Goal: Find contact information: Find contact information

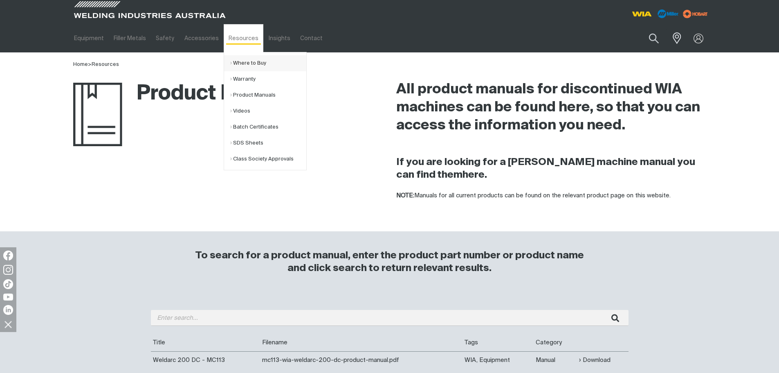
click at [255, 62] on link "Where to Buy" at bounding box center [268, 63] width 76 height 16
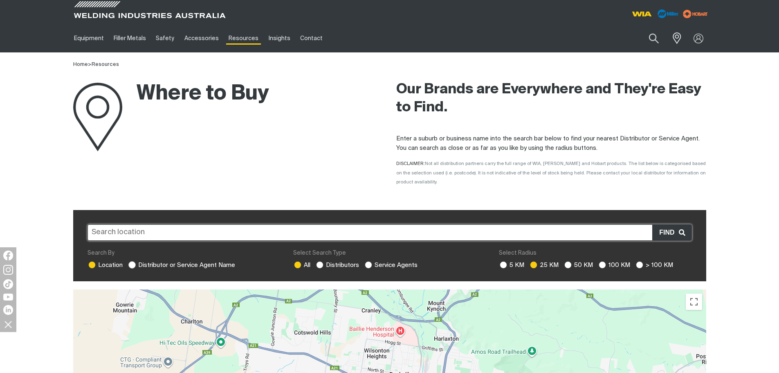
click at [133, 261] on ins at bounding box center [131, 264] width 7 height 7
click at [133, 261] on input "Distributor or Service Agent Name" at bounding box center [130, 263] width 5 height 5
radio input "true"
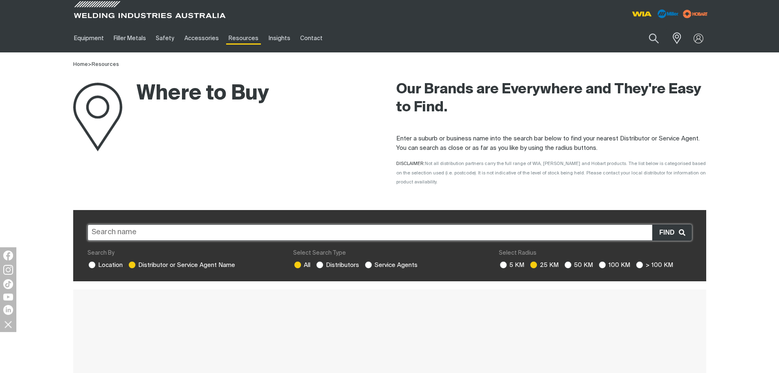
click at [219, 224] on input at bounding box center [390, 232] width 605 height 16
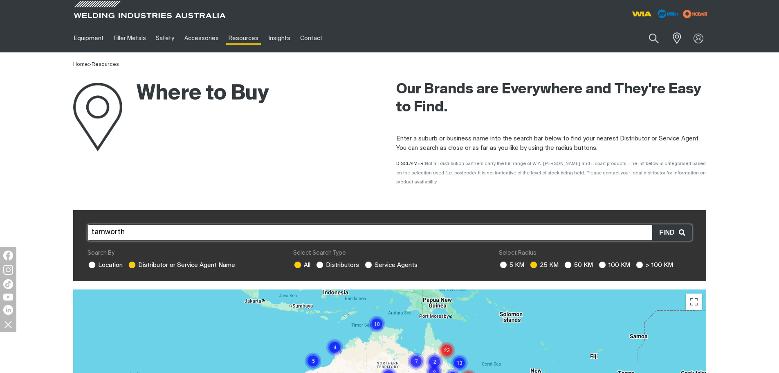
type input "tamworth"
click at [700, 210] on button "submit" at bounding box center [703, 211] width 7 height 2
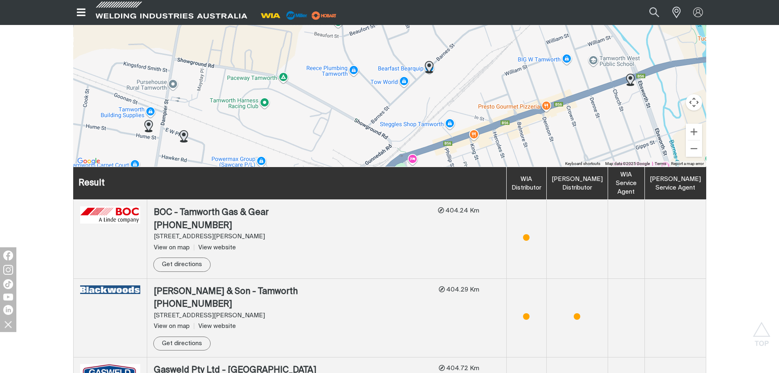
scroll to position [82, 0]
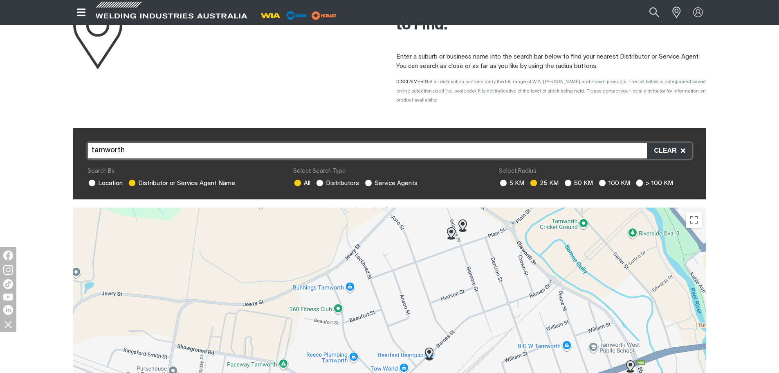
click at [638, 179] on ins at bounding box center [639, 182] width 7 height 7
click at [638, 179] on input "> 100 KM" at bounding box center [638, 181] width 5 height 5
radio input "true"
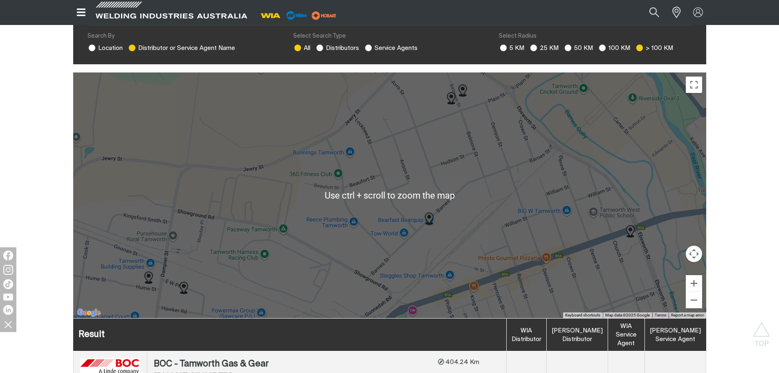
scroll to position [0, 0]
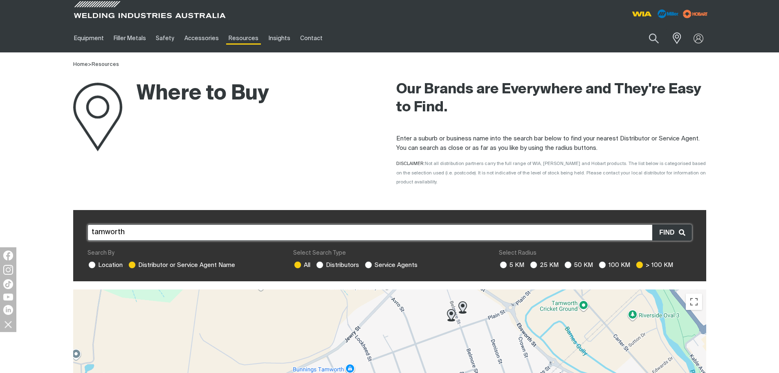
drag, startPoint x: 116, startPoint y: 225, endPoint x: 76, endPoint y: 225, distance: 40.5
click at [76, 225] on div "tamworth Search By Location Distributor or Service Agent Name Select Search Typ…" at bounding box center [389, 246] width 633 height 72
click at [700, 210] on button "submit" at bounding box center [703, 211] width 7 height 2
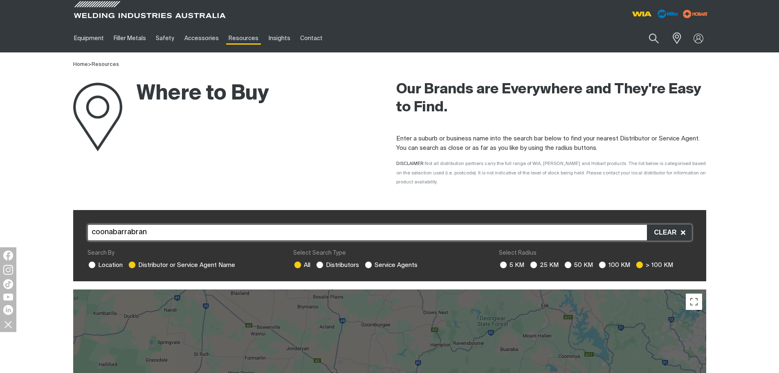
drag, startPoint x: 146, startPoint y: 225, endPoint x: 53, endPoint y: 223, distance: 93.3
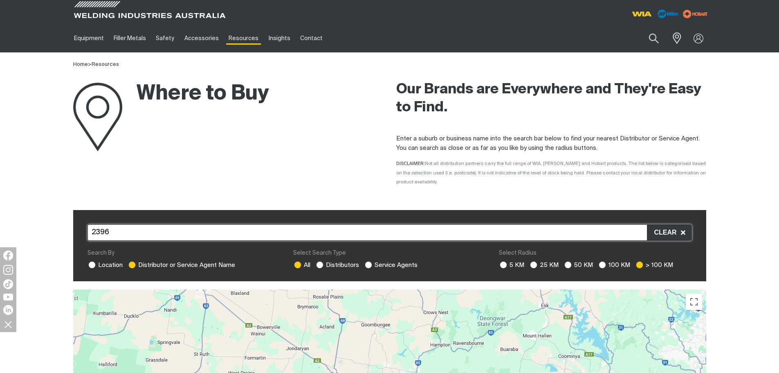
click at [700, 210] on button "submit" at bounding box center [703, 211] width 7 height 2
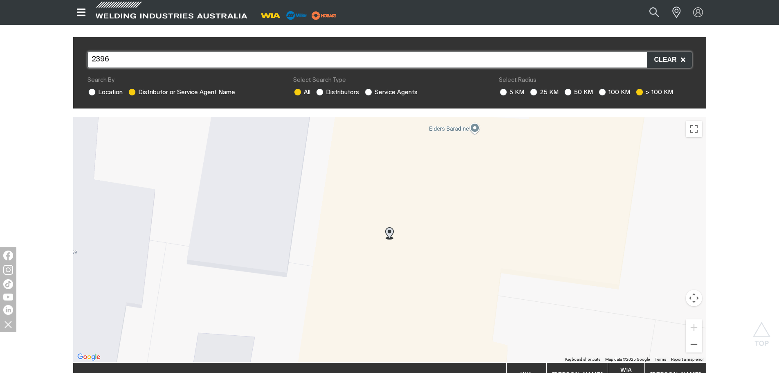
scroll to position [41, 0]
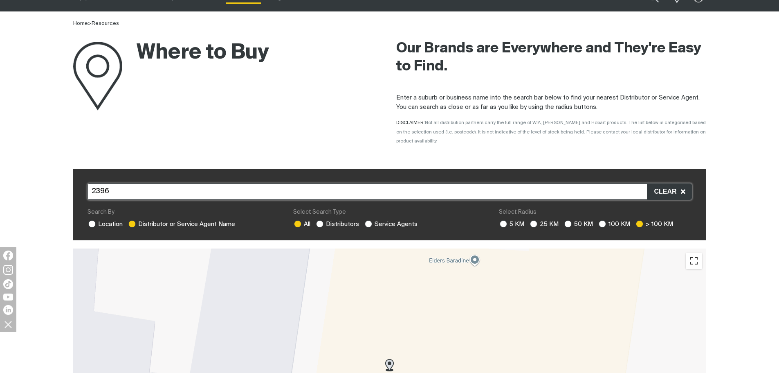
click at [696, 253] on button "Toggle fullscreen view" at bounding box center [694, 260] width 16 height 16
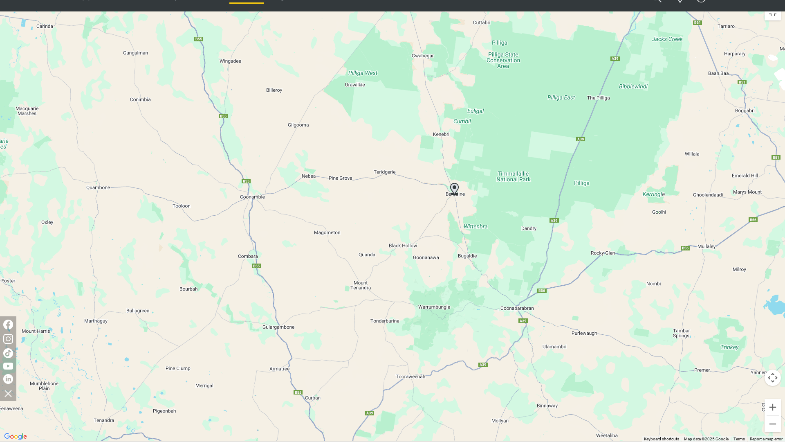
drag, startPoint x: 461, startPoint y: 247, endPoint x: 512, endPoint y: 61, distance: 192.9
click at [512, 61] on div "To navigate, press the arrow keys." at bounding box center [392, 221] width 785 height 442
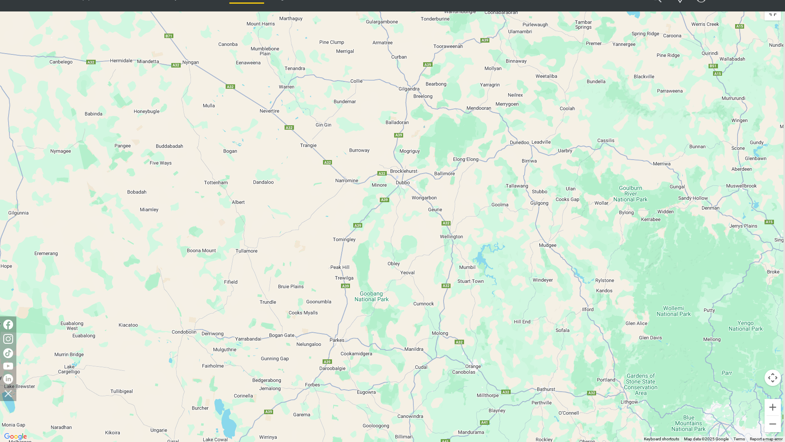
drag, startPoint x: 488, startPoint y: 260, endPoint x: 443, endPoint y: 192, distance: 81.2
click at [443, 192] on div "To navigate, press the arrow keys." at bounding box center [392, 221] width 785 height 442
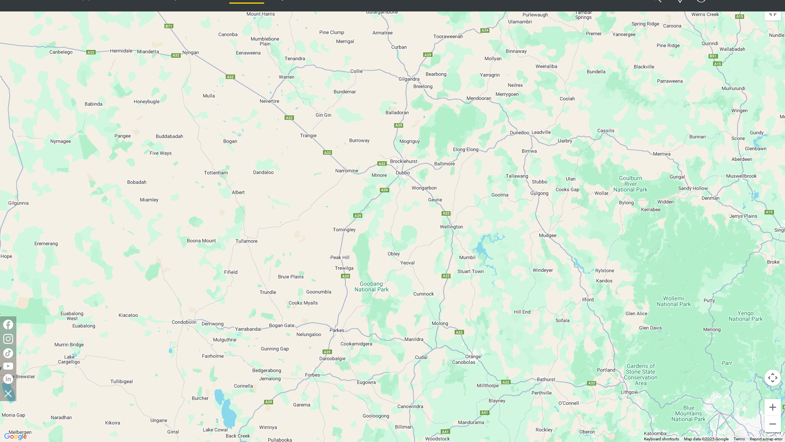
drag, startPoint x: 474, startPoint y: 212, endPoint x: 474, endPoint y: 198, distance: 13.5
click at [474, 198] on div "To navigate, press the arrow keys." at bounding box center [392, 221] width 785 height 442
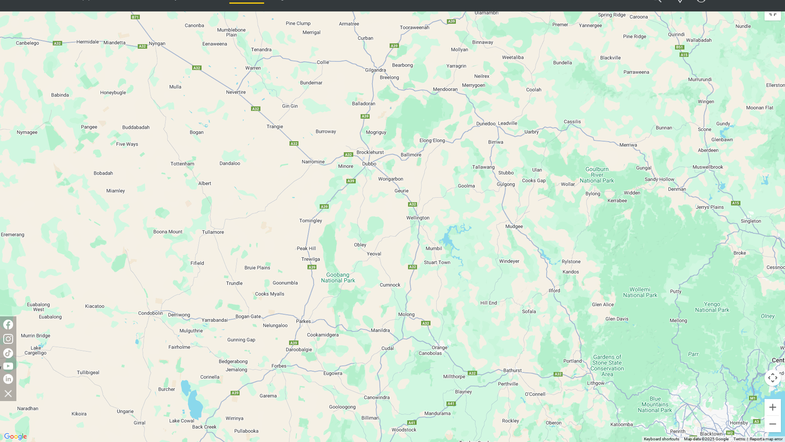
drag, startPoint x: 479, startPoint y: 378, endPoint x: 444, endPoint y: 368, distance: 36.4
click at [444, 368] on div "To navigate, press the arrow keys." at bounding box center [392, 221] width 785 height 442
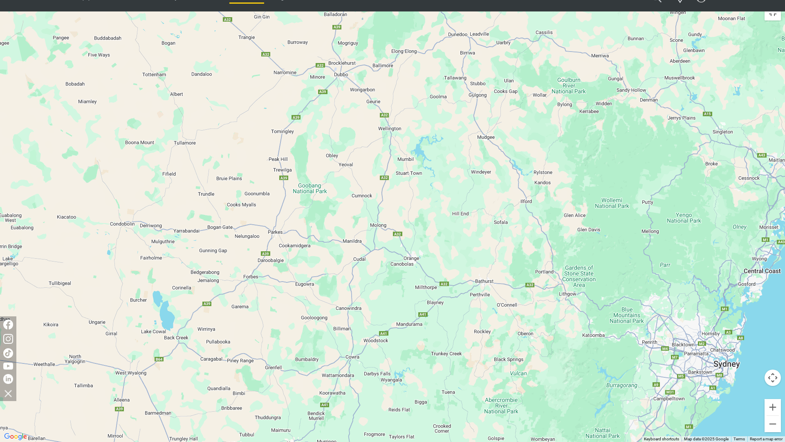
drag, startPoint x: 590, startPoint y: 307, endPoint x: 567, endPoint y: 235, distance: 75.7
click at [567, 235] on div "To navigate, press the arrow keys." at bounding box center [392, 221] width 785 height 442
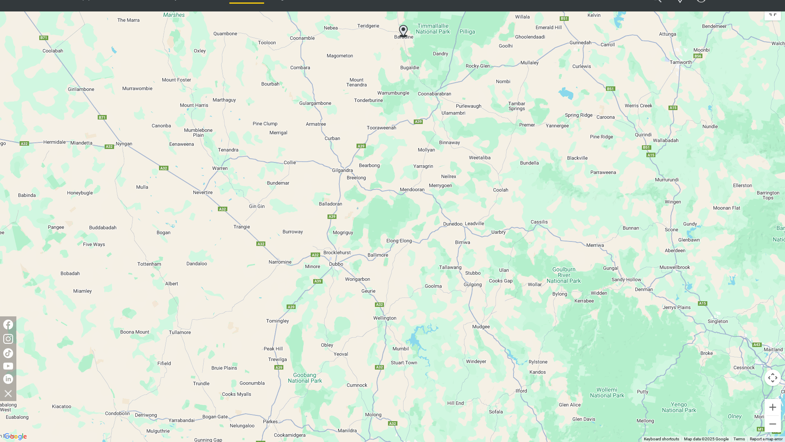
drag, startPoint x: 403, startPoint y: 98, endPoint x: 398, endPoint y: 298, distance: 199.7
click at [398, 298] on div "To navigate, press the arrow keys." at bounding box center [392, 221] width 785 height 442
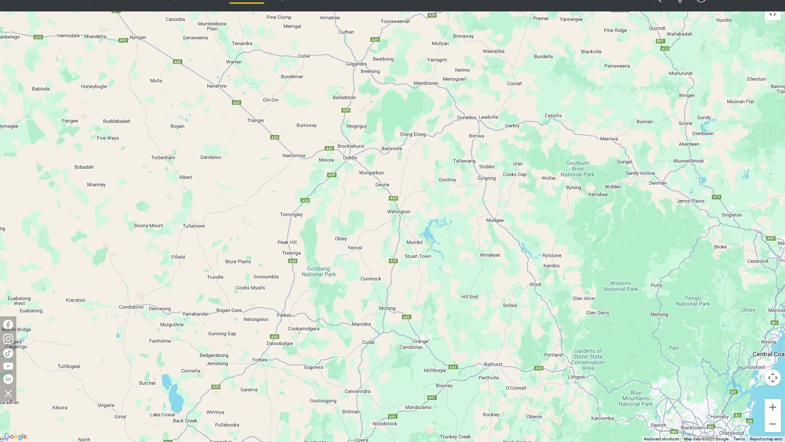
drag, startPoint x: 376, startPoint y: 280, endPoint x: 389, endPoint y: 172, distance: 108.4
click at [389, 172] on div "To navigate, press the arrow keys." at bounding box center [392, 221] width 785 height 442
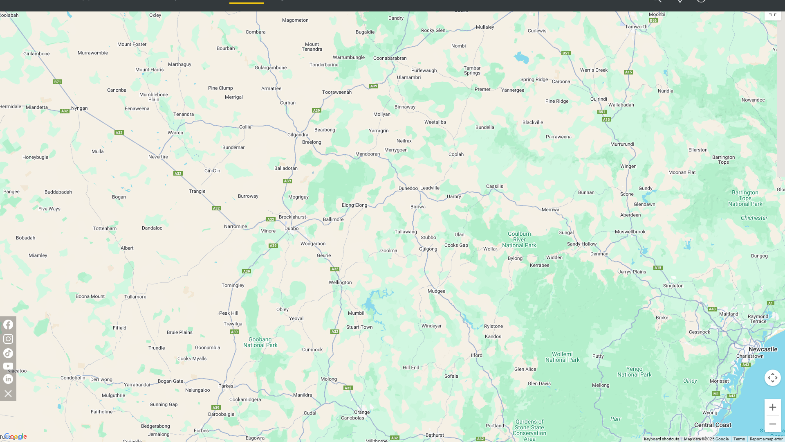
drag, startPoint x: 396, startPoint y: 337, endPoint x: 337, endPoint y: 407, distance: 91.2
click at [335, 372] on div "To navigate, press the arrow keys." at bounding box center [392, 221] width 785 height 442
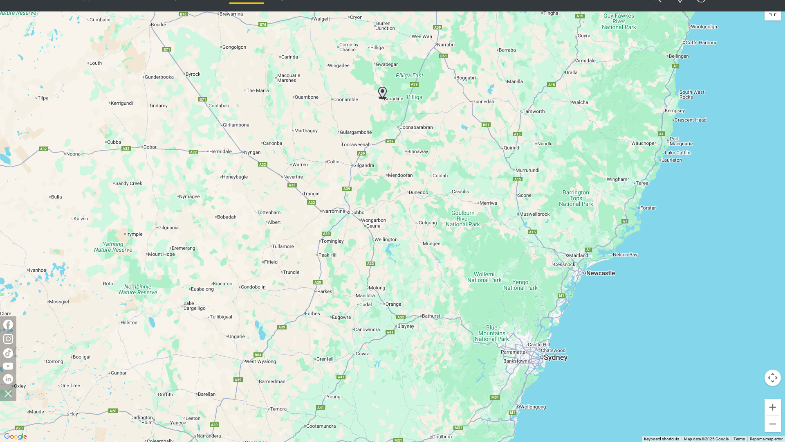
click at [775, 14] on button "Toggle fullscreen view" at bounding box center [773, 12] width 16 height 16
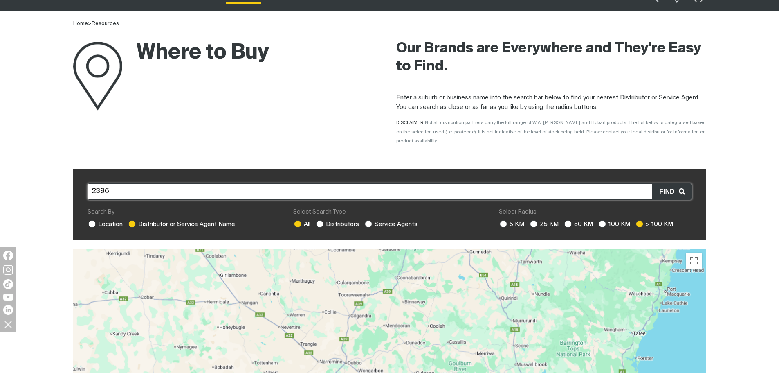
drag, startPoint x: 162, startPoint y: 175, endPoint x: 0, endPoint y: 179, distance: 162.0
type input "dubbo"
click at [700, 169] on button "submit" at bounding box center [703, 170] width 7 height 2
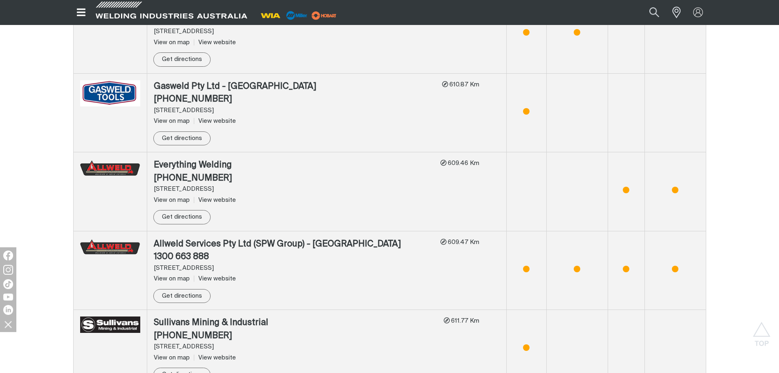
scroll to position [573, 0]
click at [185, 238] on div "Allweld Services Pty Ltd (SPW Group) - [GEOGRAPHIC_DATA]" at bounding box center [294, 244] width 280 height 13
drag, startPoint x: 155, startPoint y: 234, endPoint x: 245, endPoint y: 227, distance: 90.3
click at [245, 231] on td "Allweld Services Pty Ltd (SPW Group) - [GEOGRAPHIC_DATA] 1300 663 888 [STREET_A…" at bounding box center [327, 270] width 360 height 79
drag, startPoint x: 153, startPoint y: 155, endPoint x: 227, endPoint y: 156, distance: 74.0
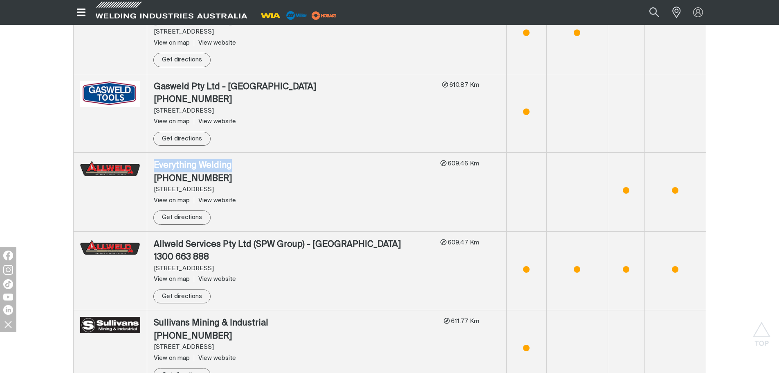
click at [227, 156] on td "Everything Welding (02) 6882 9005 [STREET_ADDRESS] View on map View website Get…" at bounding box center [327, 192] width 360 height 79
